Goal: Information Seeking & Learning: Learn about a topic

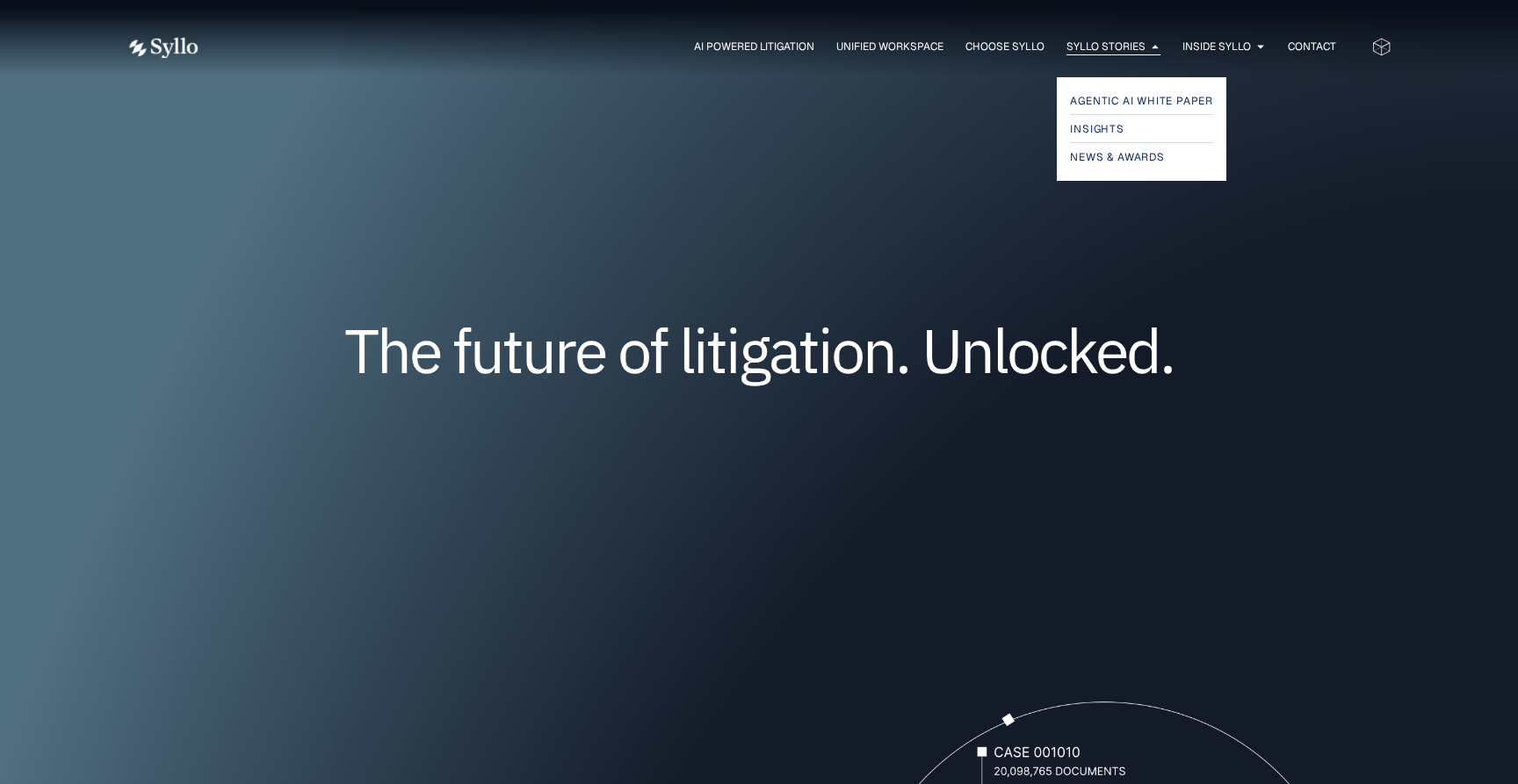
click at [1113, 55] on span "Syllo Stories" at bounding box center [1105, 47] width 79 height 16
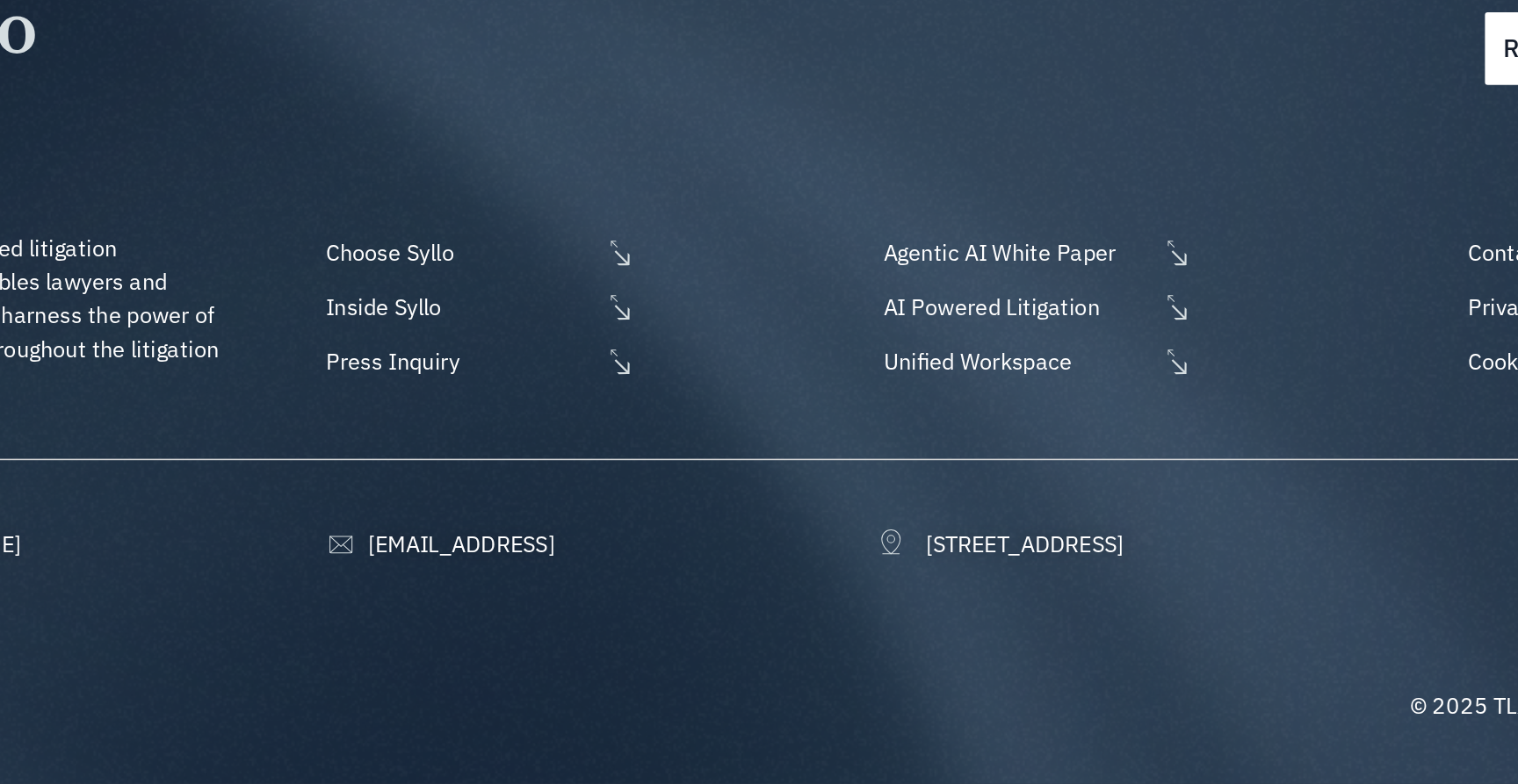
scroll to position [1876, 0]
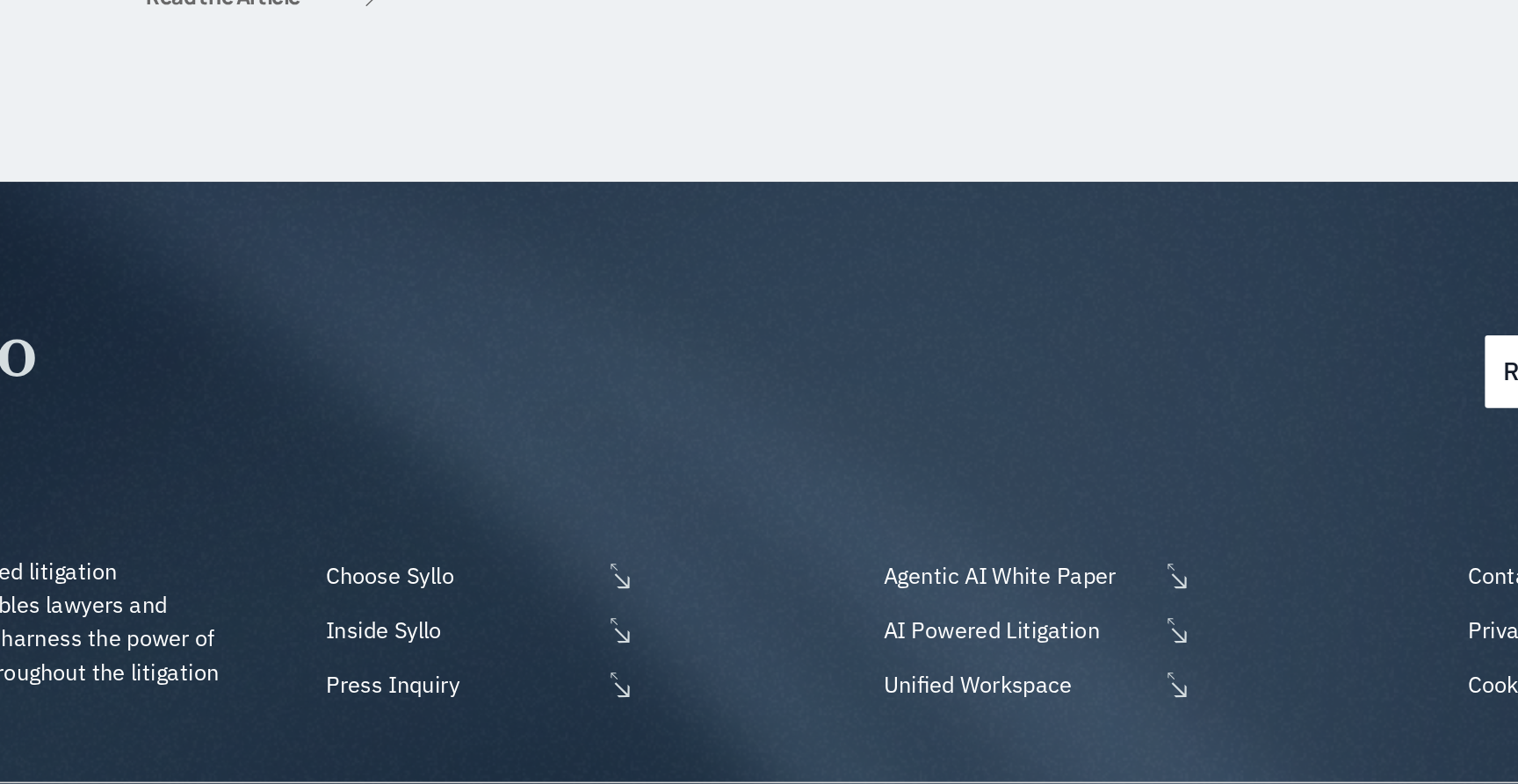
click at [408, 92] on span "Read the Article" at bounding box center [394, 85] width 97 height 13
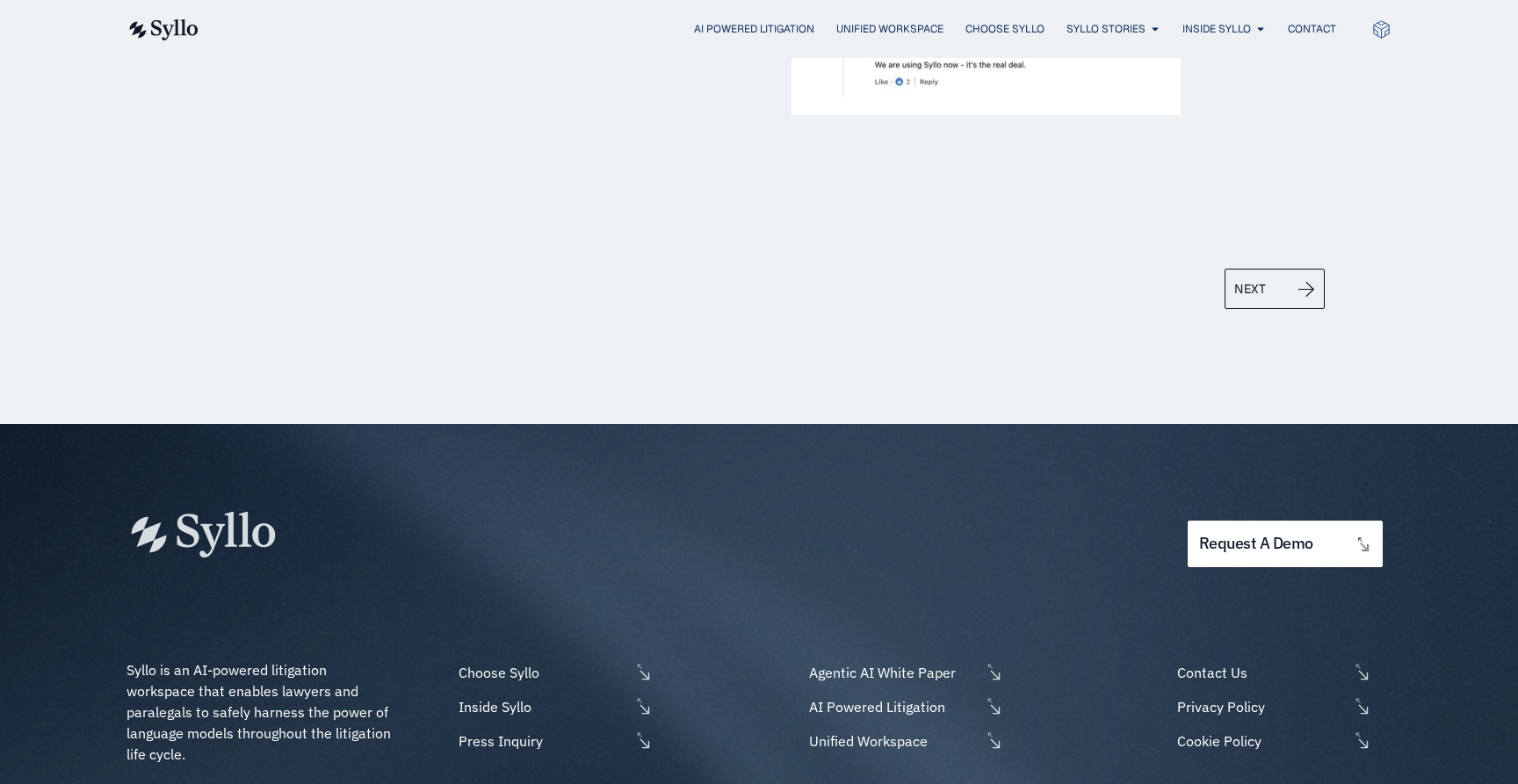
scroll to position [1255, 0]
